Goal: Communication & Community: Answer question/provide support

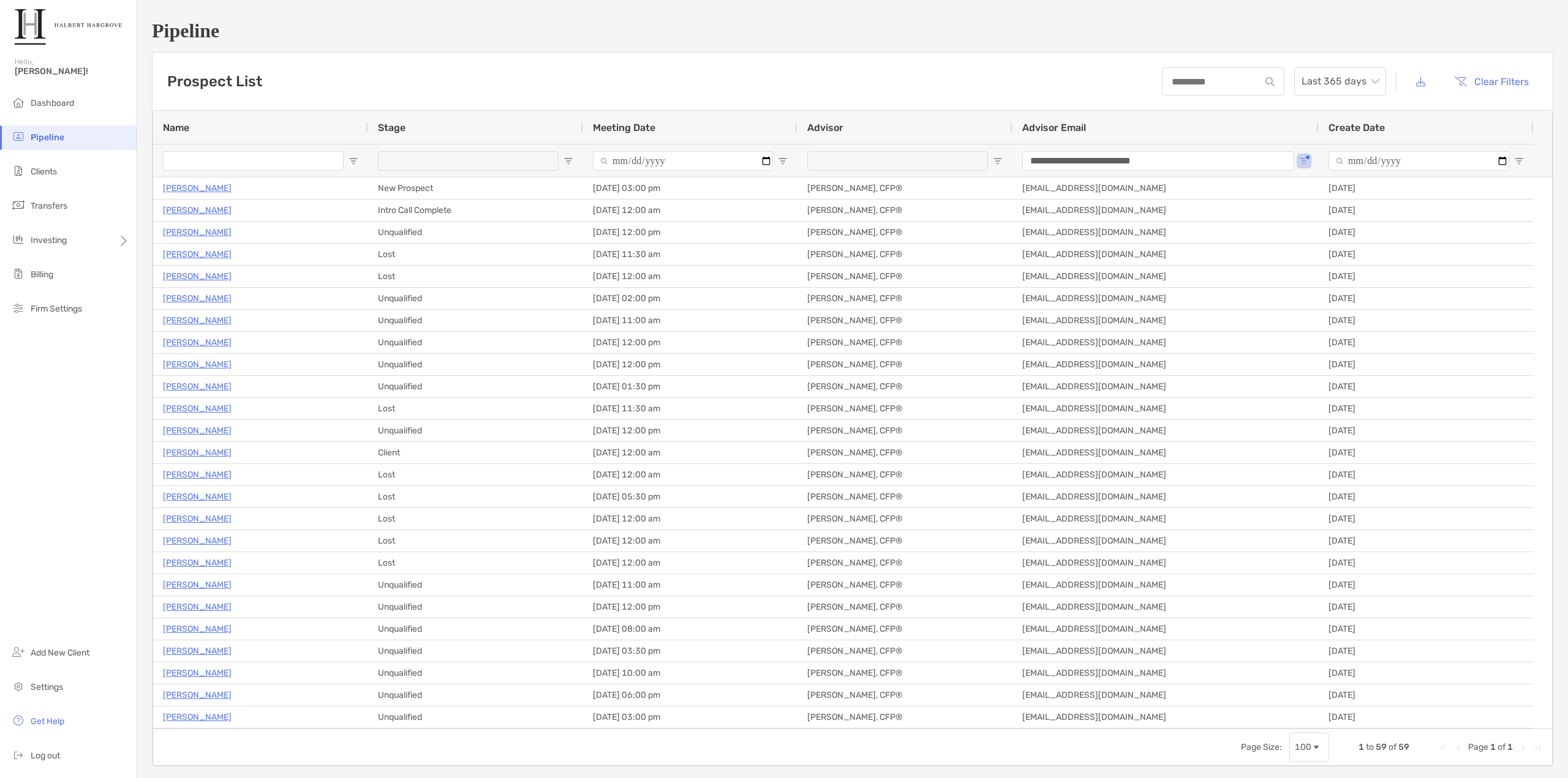
click at [1174, 41] on h1 "Pipeline" at bounding box center [852, 30] width 1401 height 23
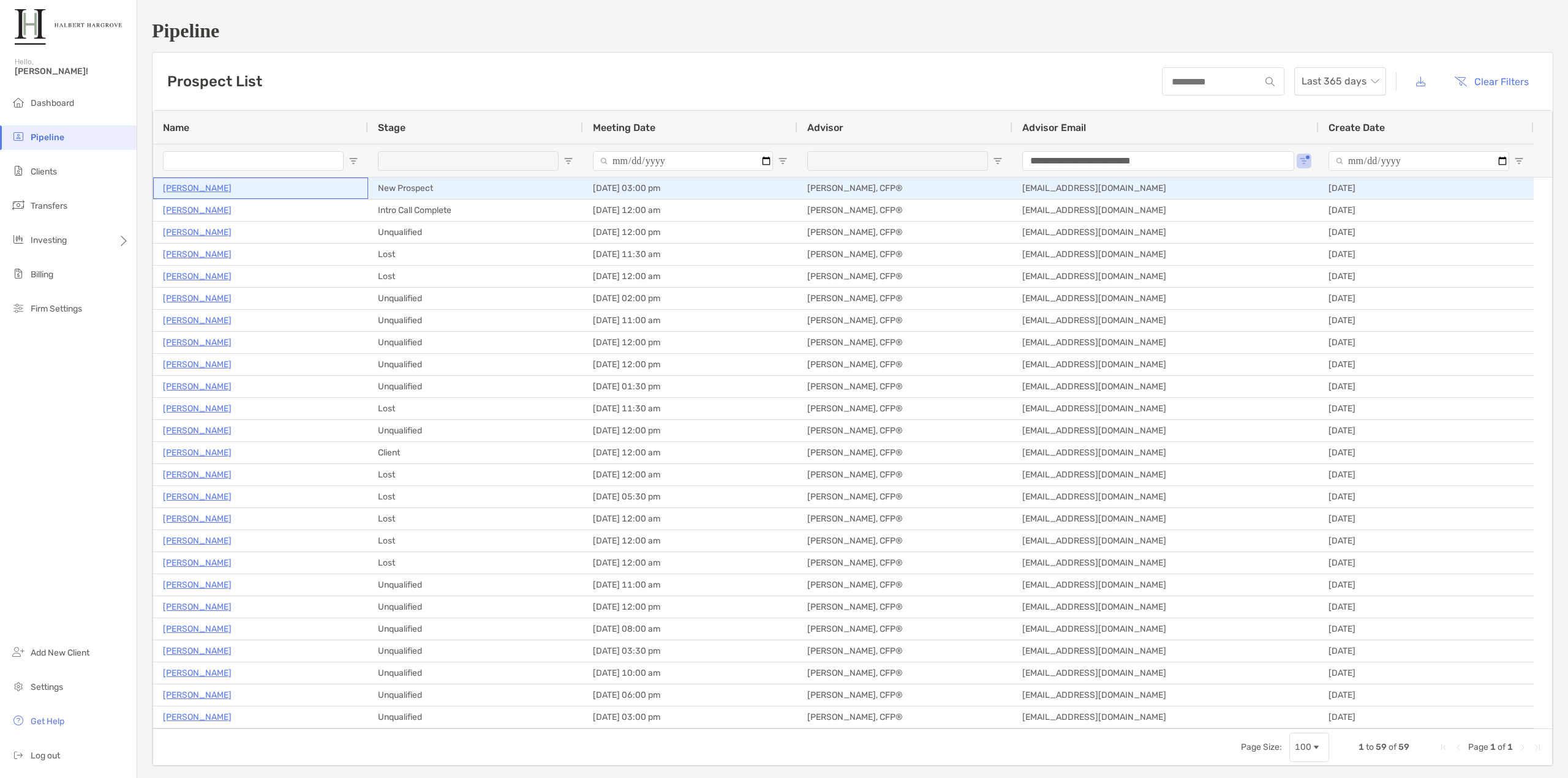
click at [194, 189] on p "[PERSON_NAME]" at bounding box center [197, 188] width 69 height 16
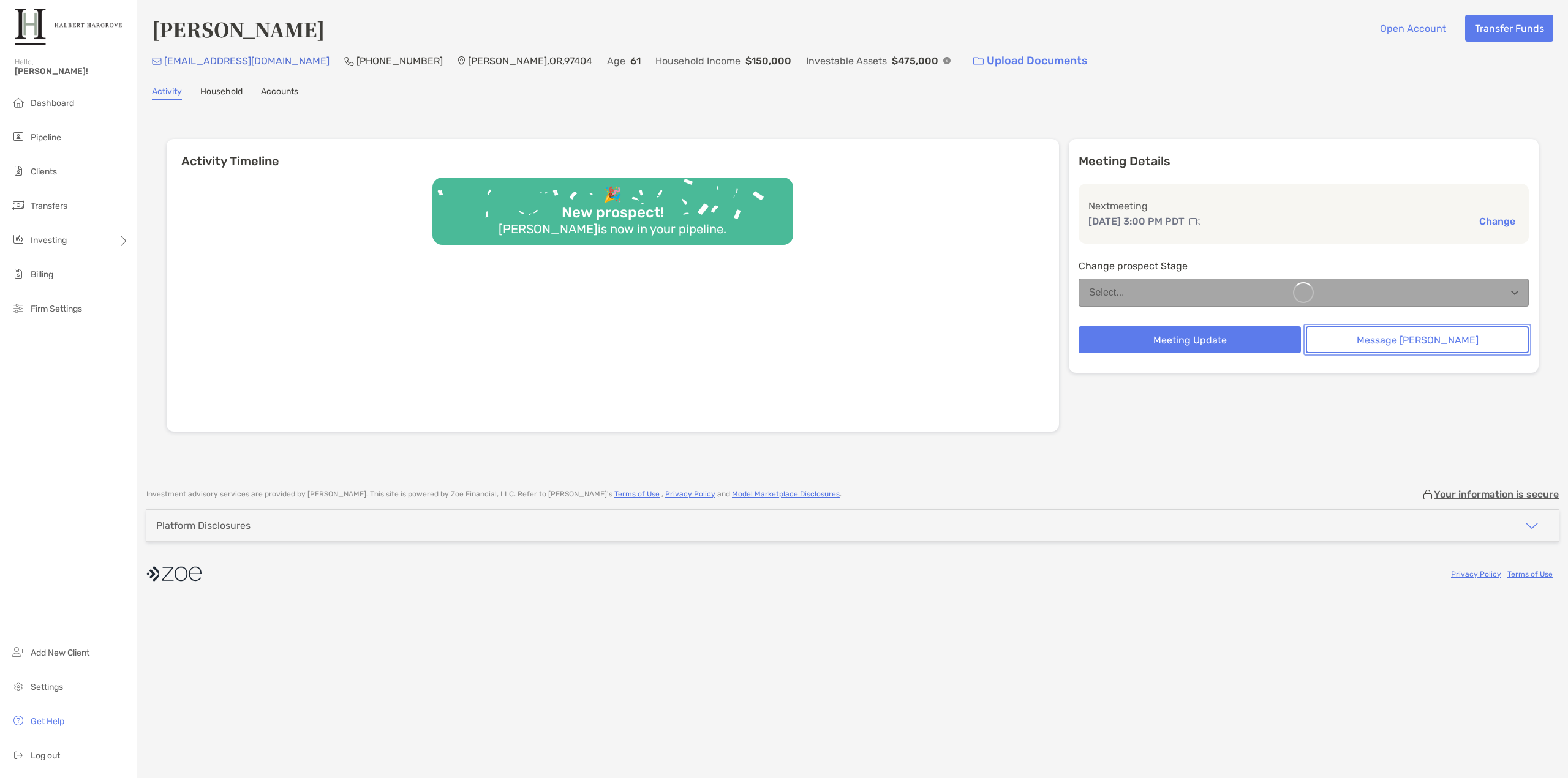
click at [1406, 345] on button "Message Zoe" at bounding box center [1418, 340] width 223 height 27
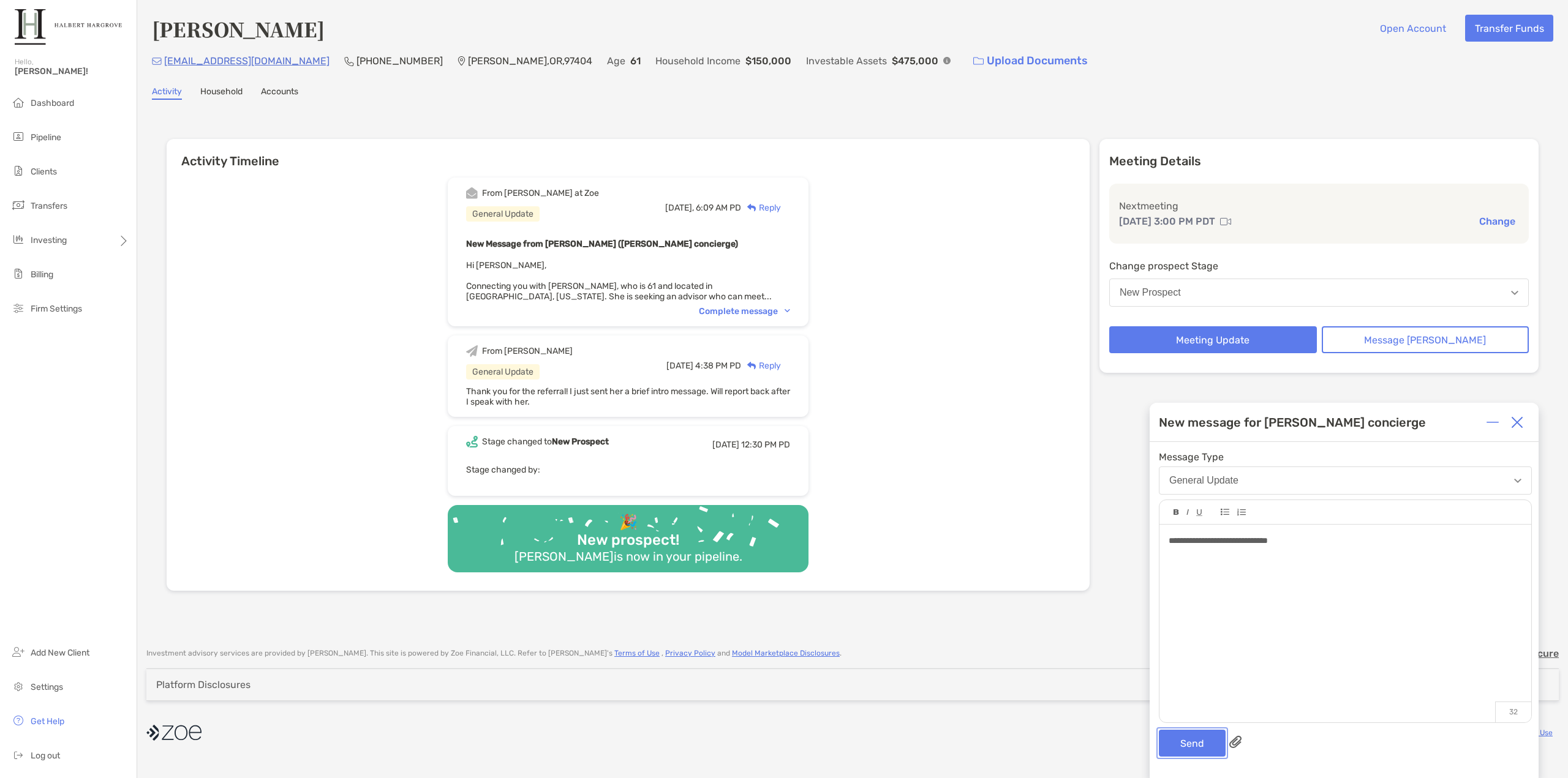
click at [1185, 740] on button "Send" at bounding box center [1192, 743] width 67 height 27
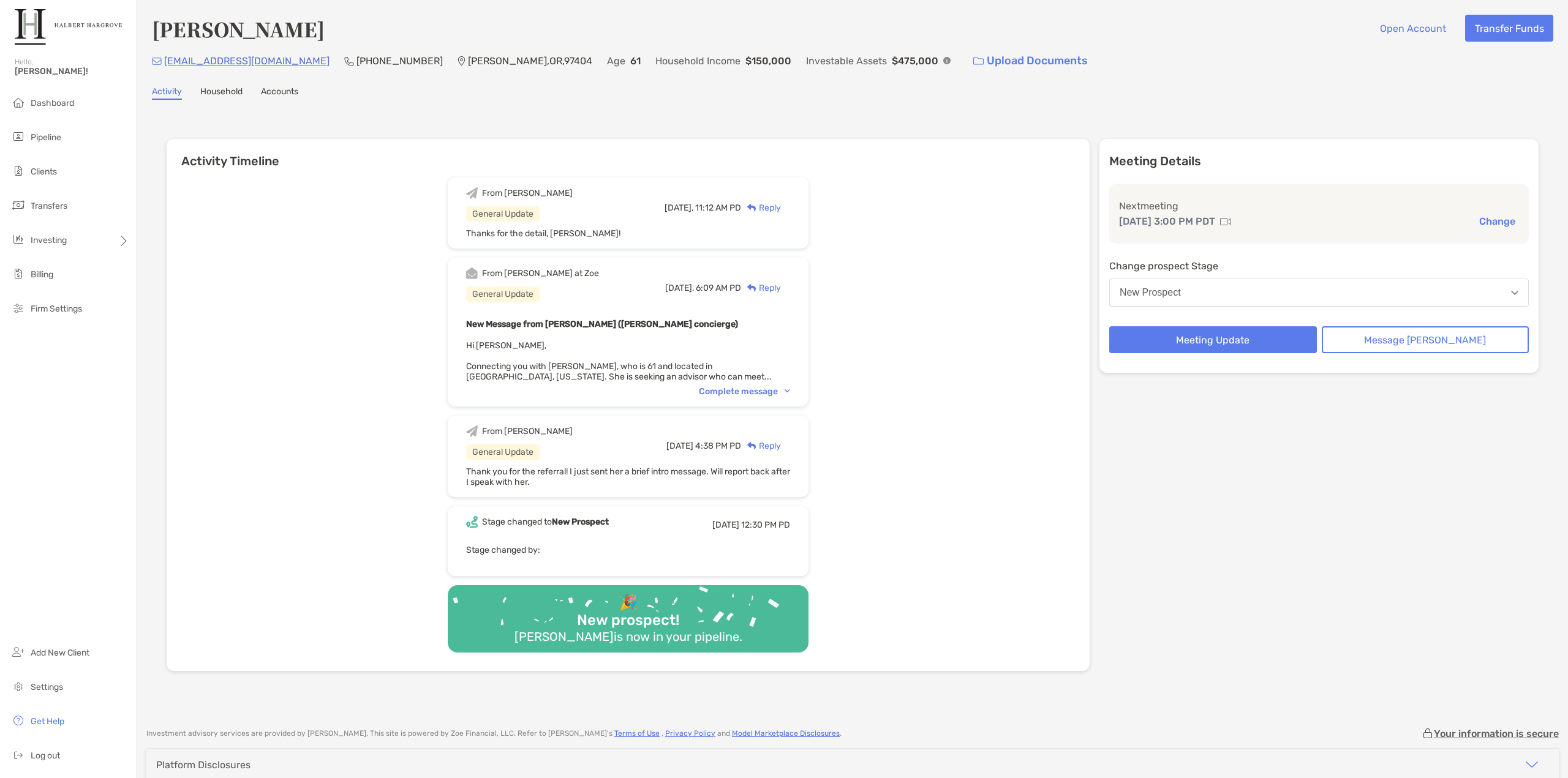
click at [219, 351] on div "From Tony General Update Today, 11:12 AM PD Reply Thanks for the detail, Brenda…" at bounding box center [628, 419] width 923 height 502
